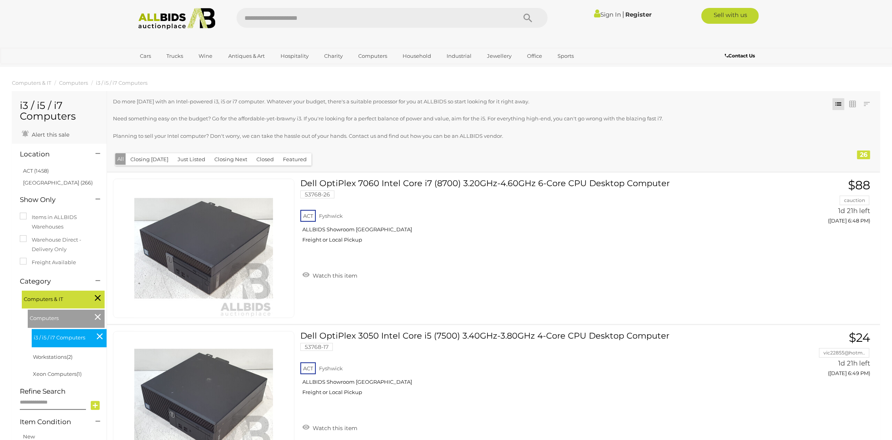
click at [98, 297] on icon at bounding box center [98, 298] width 6 height 10
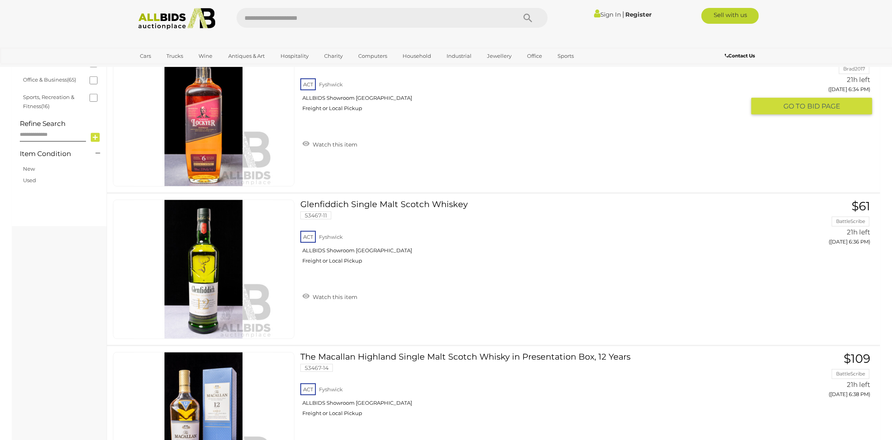
scroll to position [475, 0]
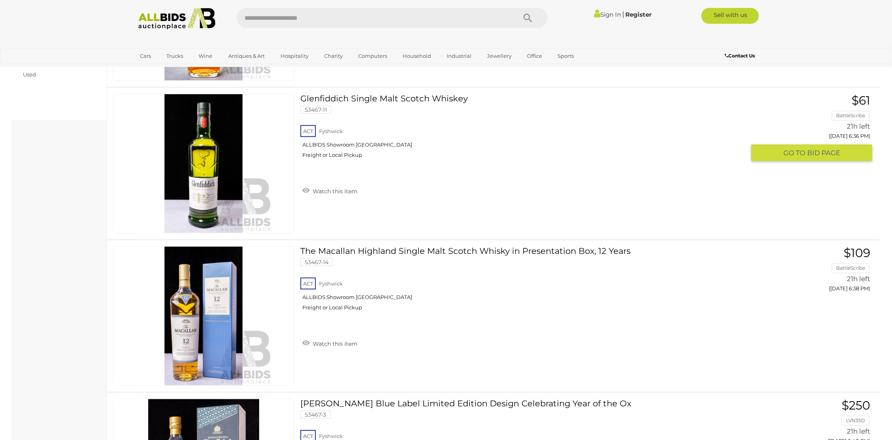
click at [206, 172] on img at bounding box center [203, 163] width 139 height 139
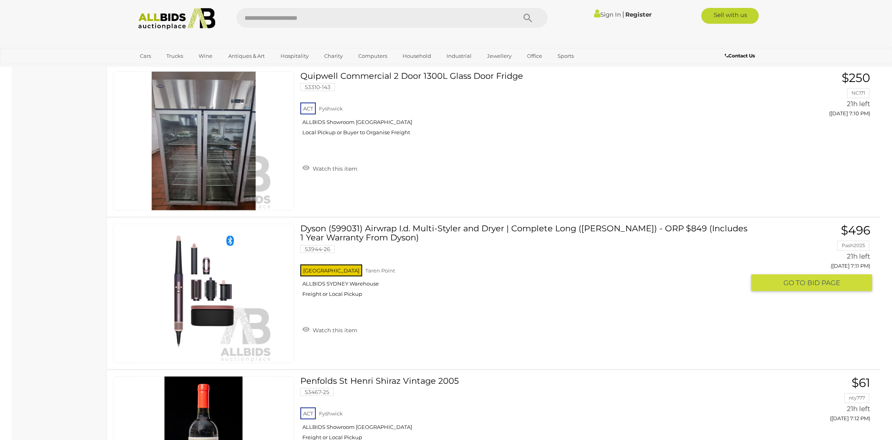
scroll to position [5511, 0]
